Goal: Task Accomplishment & Management: Use online tool/utility

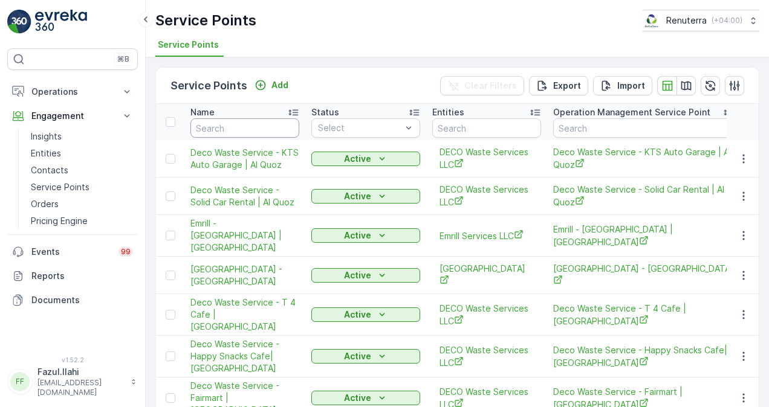
click at [250, 131] on input "text" at bounding box center [244, 127] width 109 height 19
paste input "when you have free time and when you are busy annd when you have holiday"
type input "when you have free time and when you are busy annd when you have holiday"
click at [285, 126] on icon "button" at bounding box center [287, 128] width 12 height 12
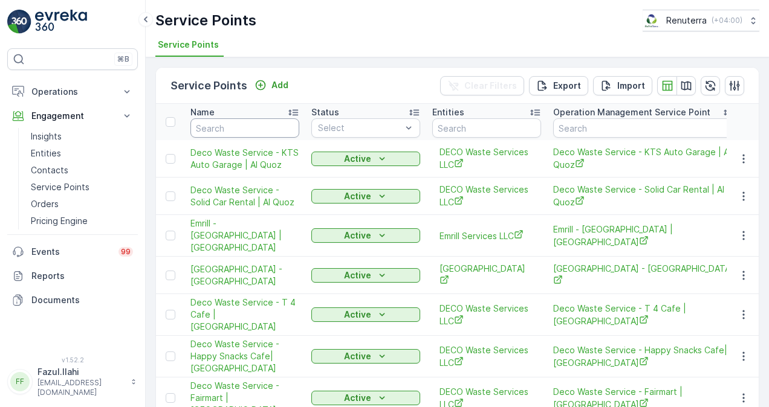
click at [240, 133] on input "text" at bounding box center [244, 127] width 109 height 19
paste input "INTERVET VETERINARY"
type input "INTERVET VETERINARY"
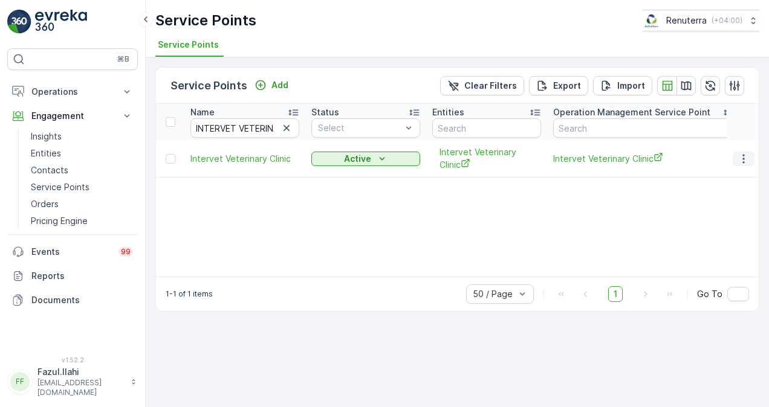
click at [751, 157] on button "button" at bounding box center [744, 159] width 22 height 15
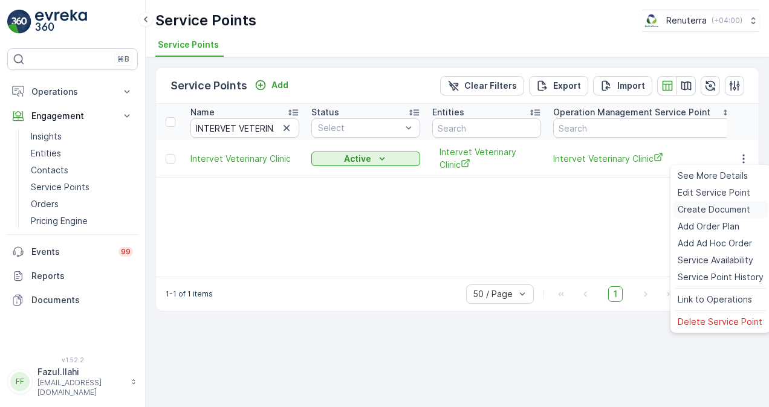
click at [749, 207] on div "Create Document" at bounding box center [721, 209] width 96 height 17
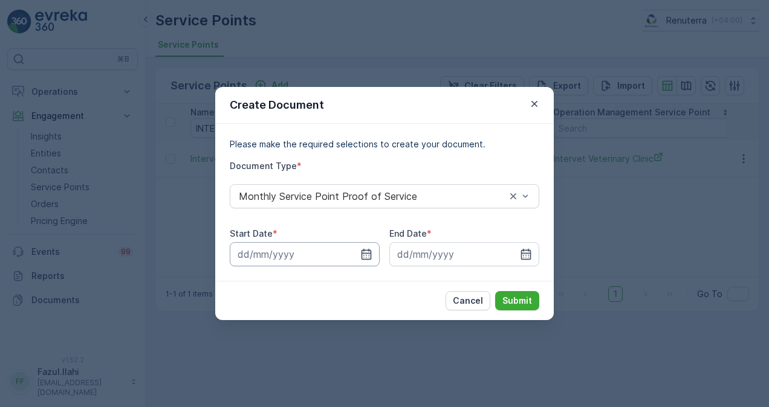
click at [366, 265] on input at bounding box center [305, 254] width 150 height 24
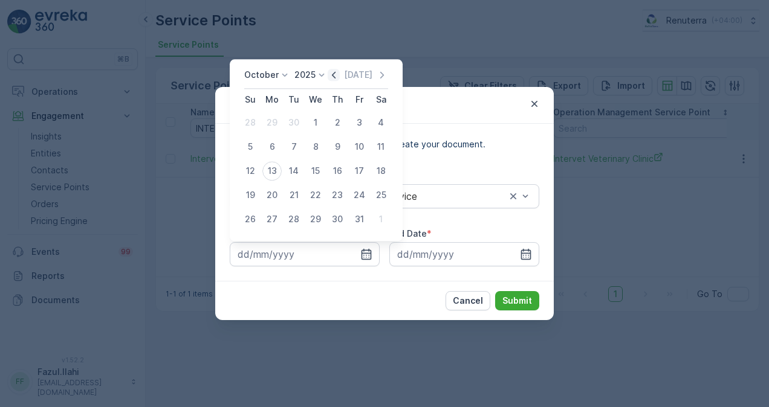
click at [337, 75] on icon "button" at bounding box center [334, 75] width 12 height 12
click at [276, 125] on div "1" at bounding box center [271, 122] width 19 height 19
type input "[DATE]"
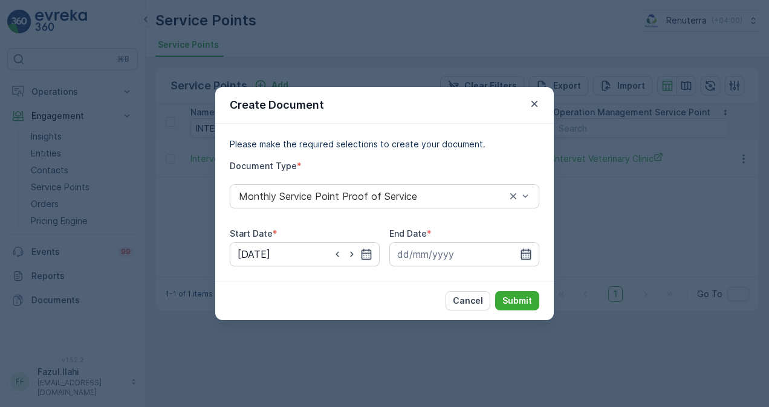
click at [526, 248] on icon "button" at bounding box center [526, 254] width 12 height 12
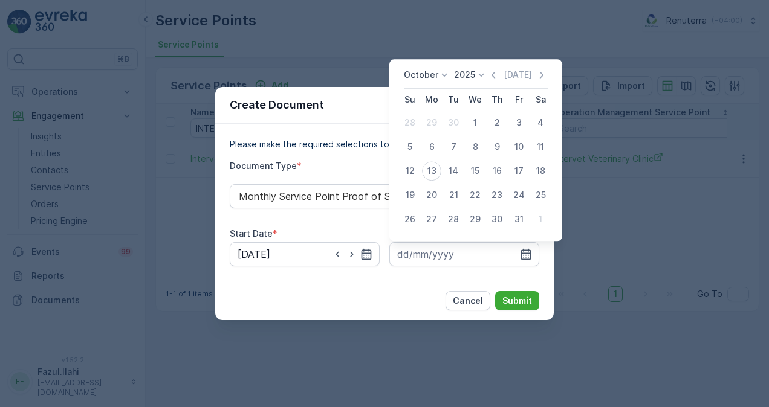
click at [496, 83] on div "[DATE] [DATE]" at bounding box center [476, 79] width 144 height 20
click at [497, 74] on icon "button" at bounding box center [493, 75] width 12 height 12
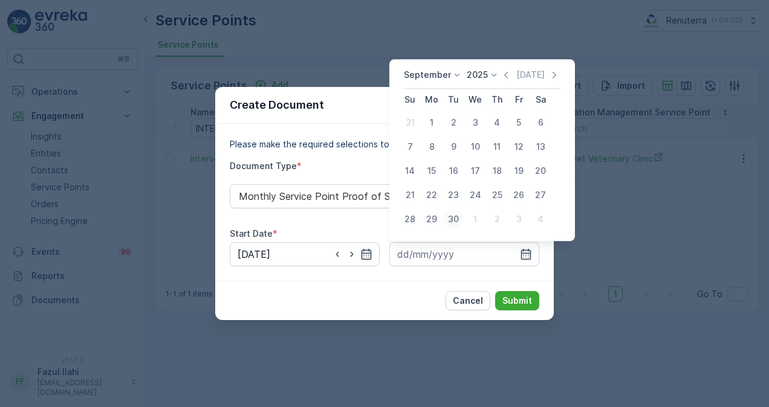
click at [456, 221] on div "30" at bounding box center [453, 219] width 19 height 19
type input "[DATE]"
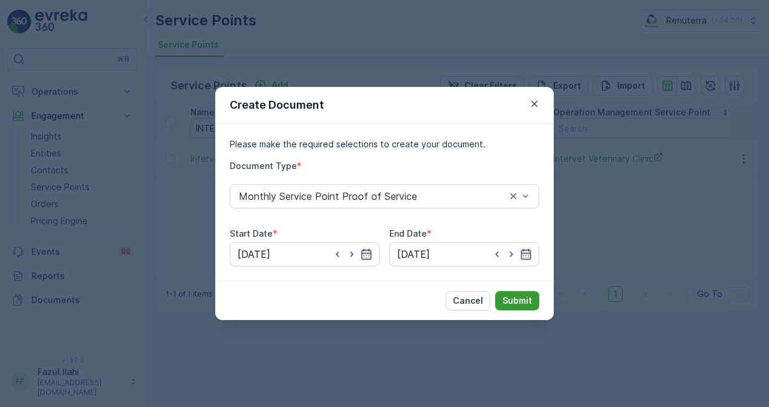
click at [525, 301] on p "Submit" at bounding box center [517, 301] width 30 height 12
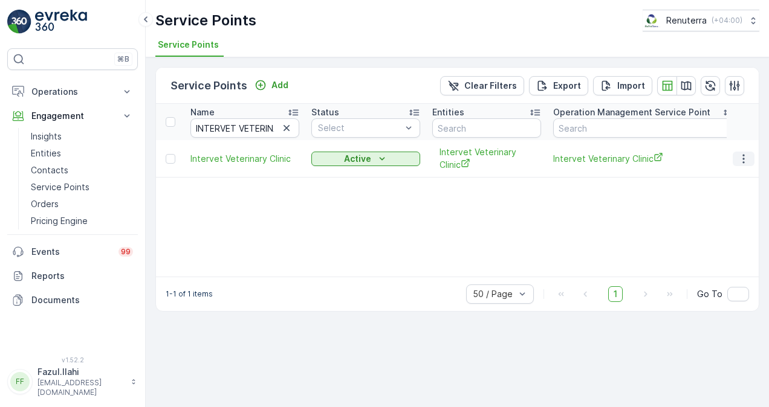
drag, startPoint x: 384, startPoint y: 197, endPoint x: 744, endPoint y: 155, distance: 362.1
click at [744, 155] on div "Name INTERVET VETERINARY Status Select Entities Operation Management Service Po…" at bounding box center [457, 190] width 603 height 173
drag, startPoint x: 744, startPoint y: 155, endPoint x: 736, endPoint y: 156, distance: 7.9
click at [736, 156] on button "button" at bounding box center [744, 159] width 22 height 15
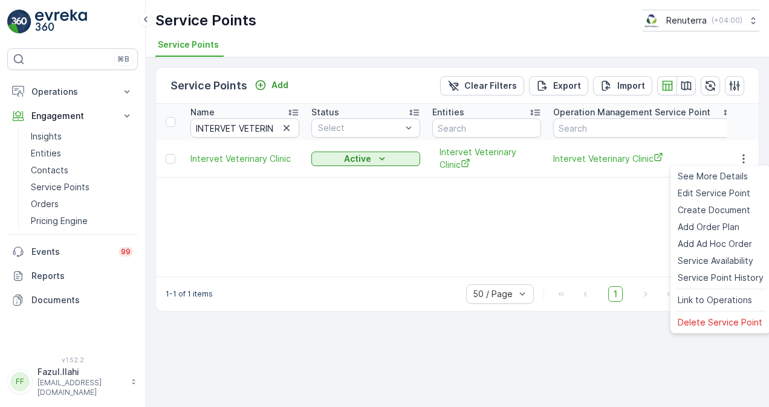
click at [634, 221] on div "Name INTERVET VETERINARY Status Select Entities Operation Management Service Po…" at bounding box center [457, 190] width 603 height 173
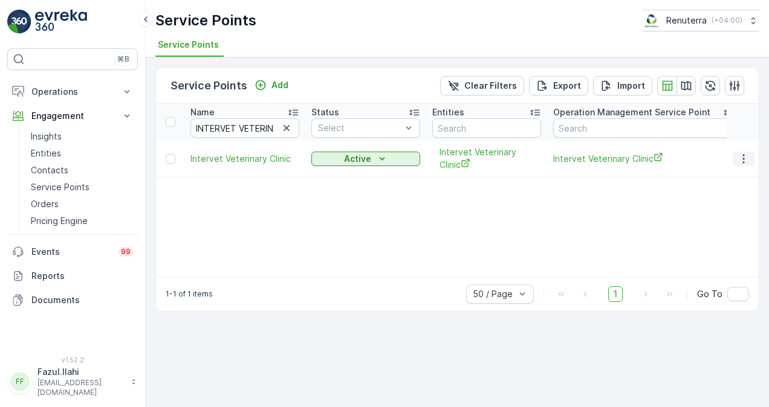
click at [745, 160] on icon "button" at bounding box center [744, 159] width 12 height 12
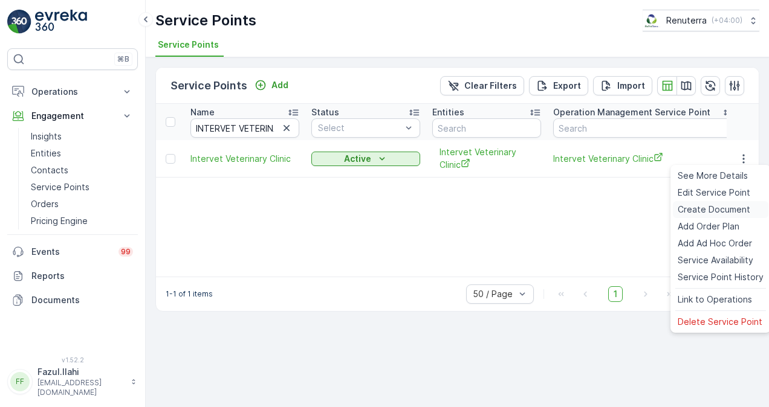
click at [705, 205] on span "Create Document" at bounding box center [714, 210] width 73 height 12
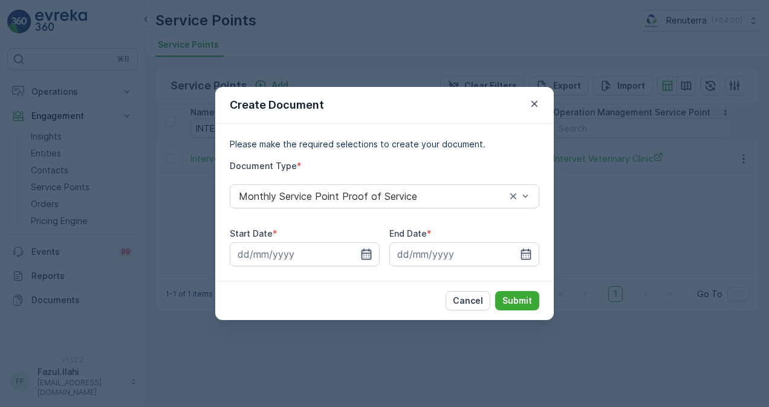
click at [367, 254] on icon "button" at bounding box center [366, 254] width 12 height 12
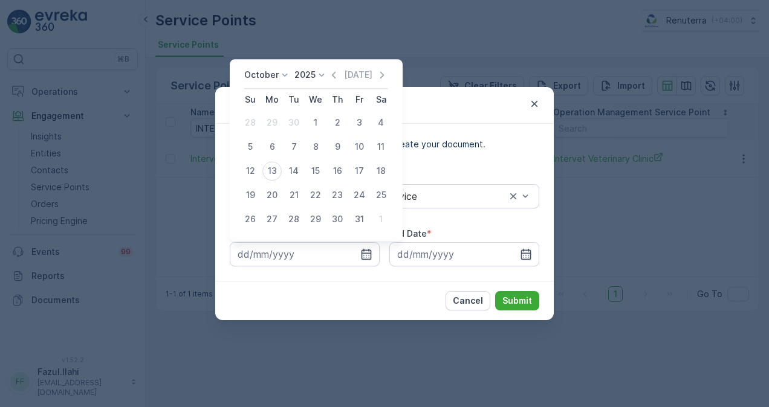
click at [327, 78] on div "[DATE] [DATE]" at bounding box center [316, 79] width 144 height 20
click at [332, 78] on icon "button" at bounding box center [334, 75] width 12 height 12
click at [273, 122] on div "1" at bounding box center [271, 122] width 19 height 19
type input "[DATE]"
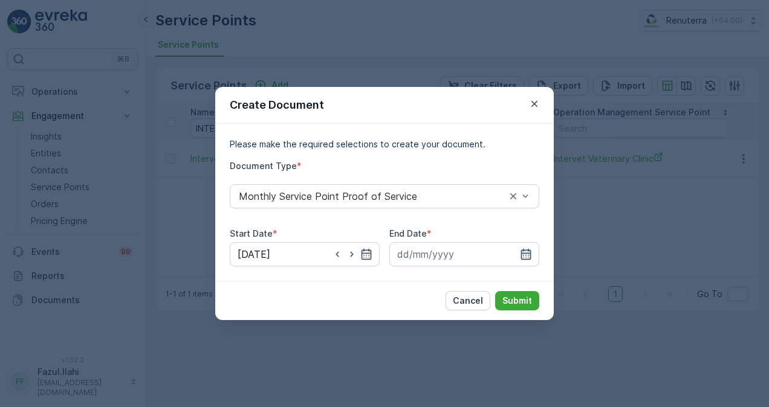
click at [525, 257] on icon "button" at bounding box center [526, 254] width 12 height 12
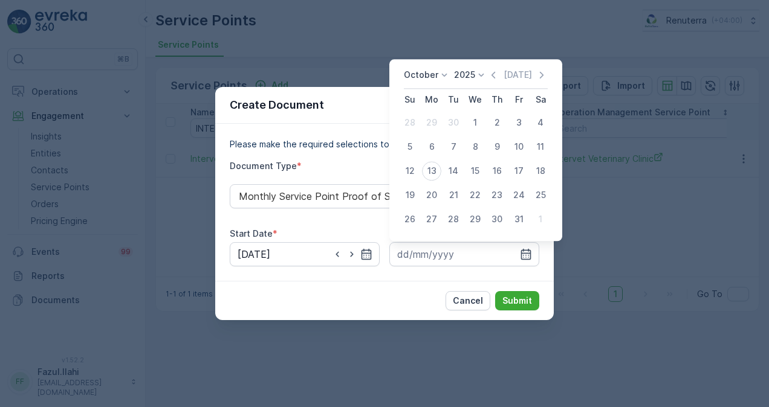
click at [492, 81] on div "[DATE] [DATE]" at bounding box center [476, 79] width 144 height 20
click at [495, 76] on icon "button" at bounding box center [493, 75] width 12 height 12
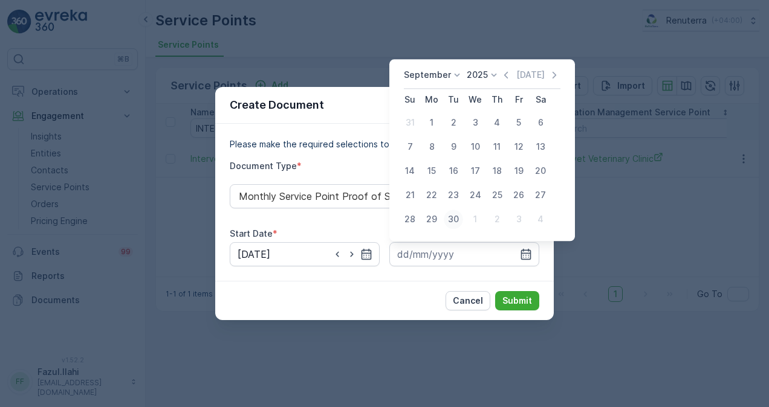
click at [455, 213] on div "30" at bounding box center [453, 219] width 19 height 19
type input "[DATE]"
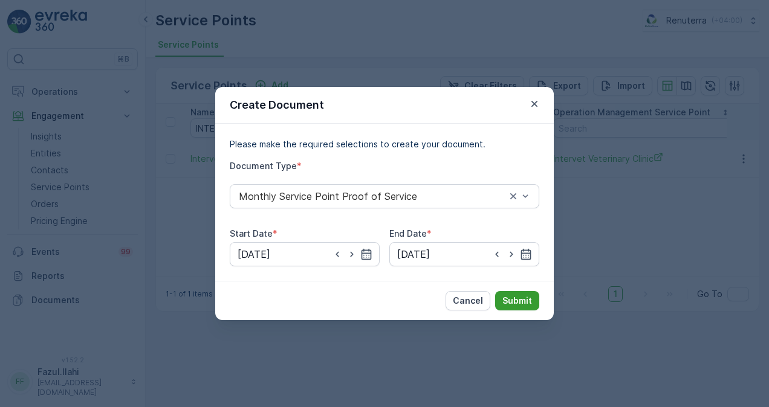
click at [511, 291] on button "Submit" at bounding box center [517, 300] width 44 height 19
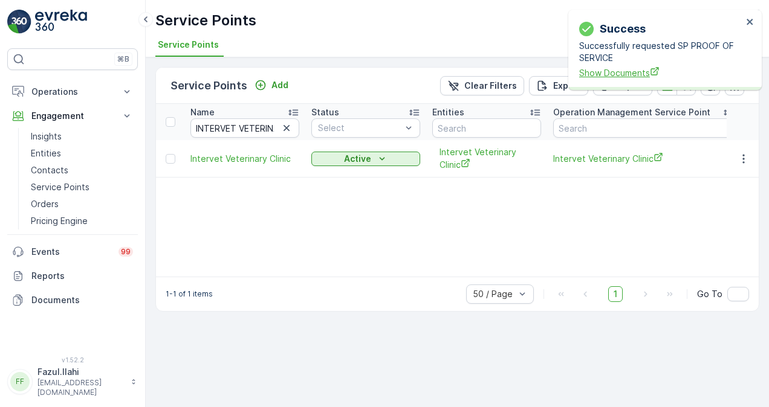
click at [615, 74] on span "Show Documents" at bounding box center [660, 73] width 163 height 13
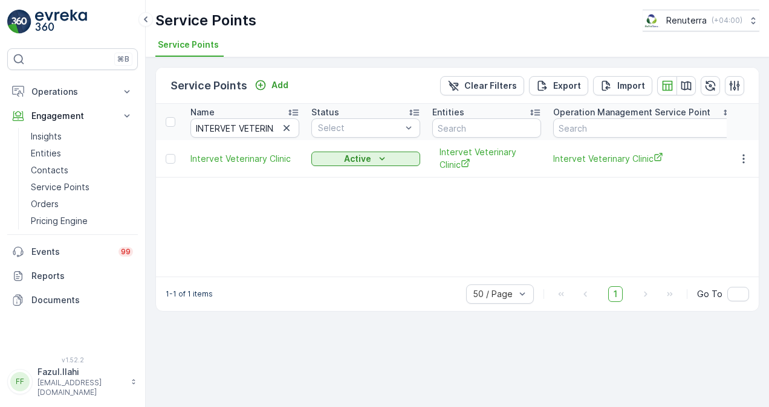
click at [432, 29] on div "Service Points Renuterra ( +04:00 )" at bounding box center [457, 21] width 604 height 22
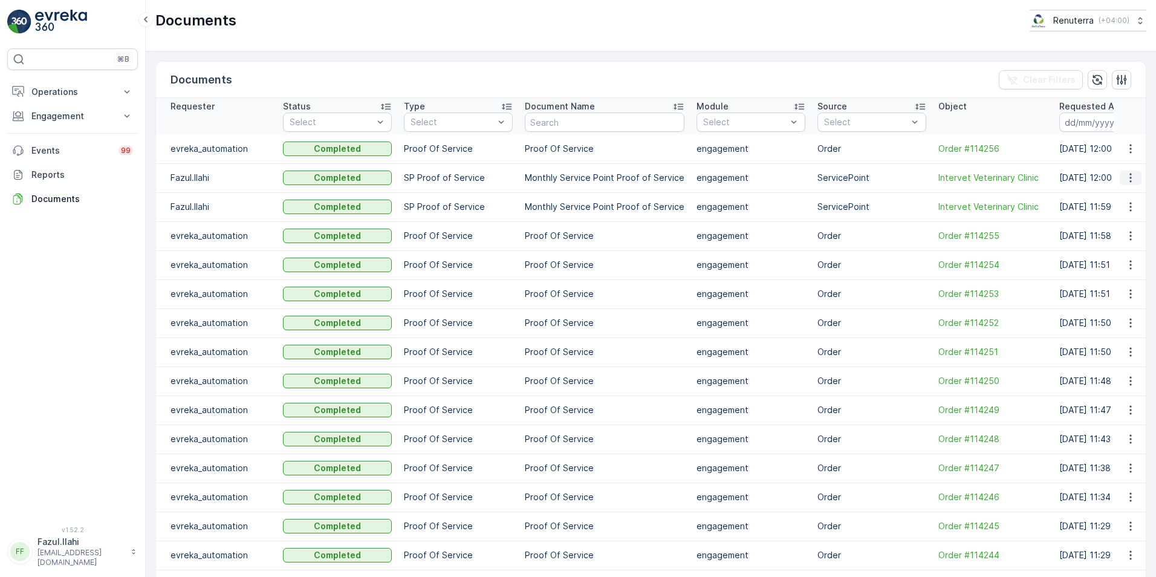
click at [1134, 174] on button "button" at bounding box center [1131, 177] width 22 height 15
click at [1131, 190] on div "See Details" at bounding box center [1127, 195] width 56 height 17
